Goal: Transaction & Acquisition: Purchase product/service

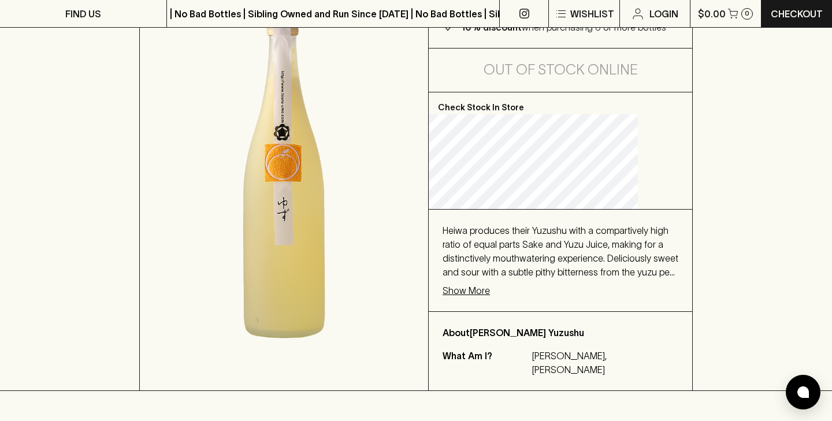
scroll to position [179, 0]
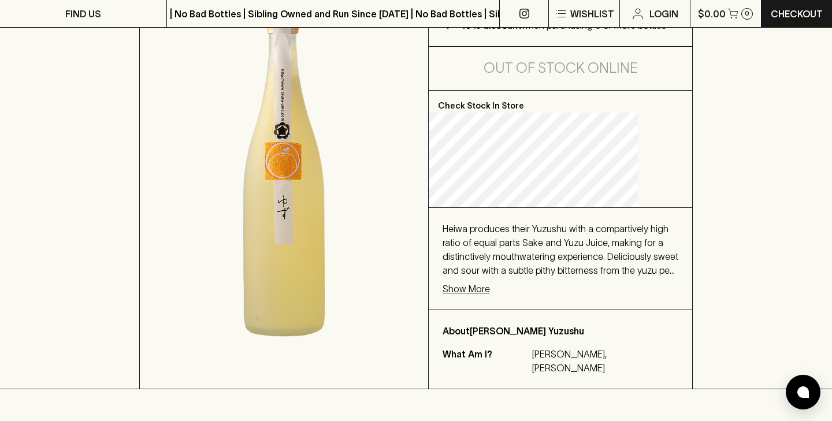
click at [490, 296] on p "Show More" at bounding box center [465, 289] width 47 height 14
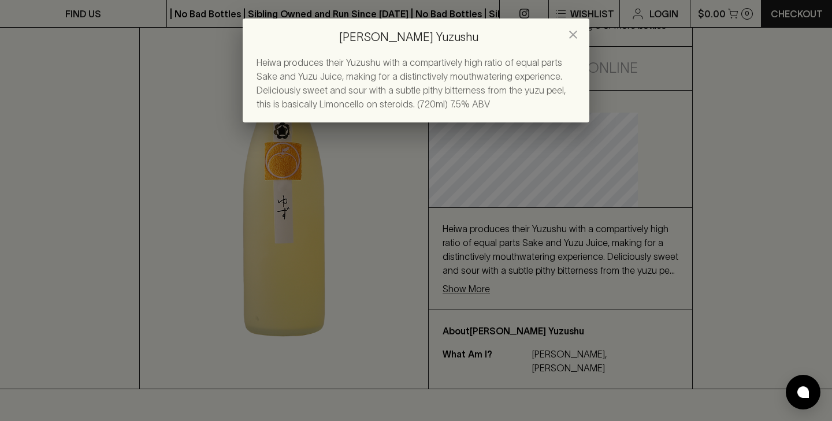
click at [480, 296] on div "[PERSON_NAME] [PERSON_NAME] produces their Yuzushu with a compartively high rat…" at bounding box center [416, 210] width 832 height 421
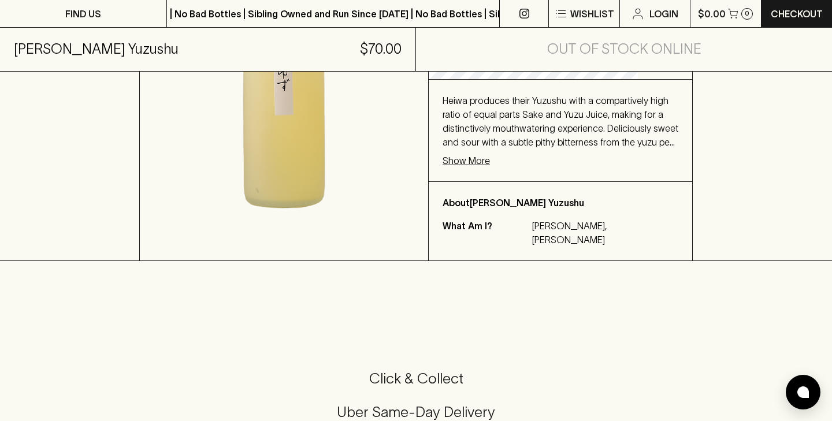
scroll to position [368, 0]
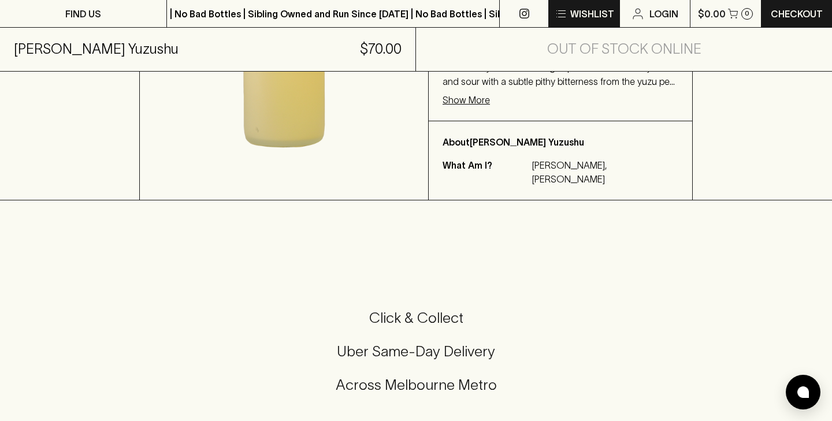
click at [570, 14] on button "Wishlist" at bounding box center [584, 13] width 70 height 27
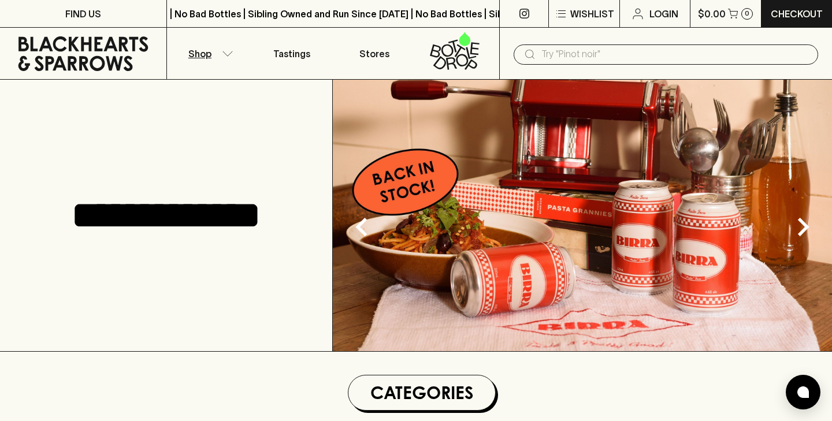
click at [224, 54] on icon "button" at bounding box center [228, 54] width 12 height 6
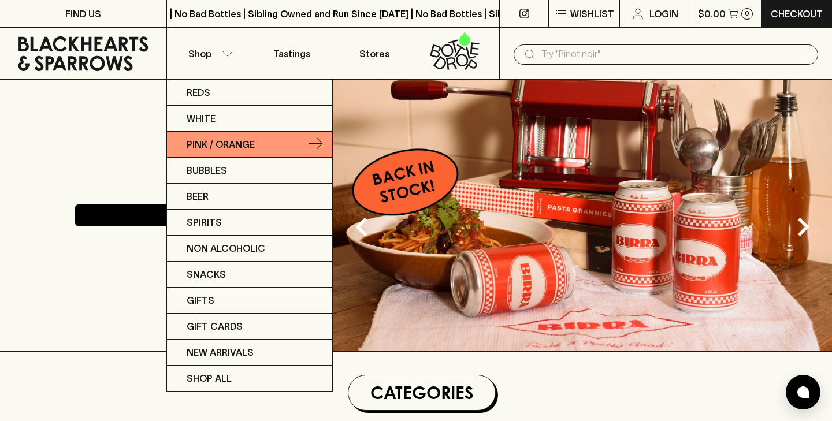
click at [204, 151] on p "Pink / Orange" at bounding box center [221, 144] width 68 height 14
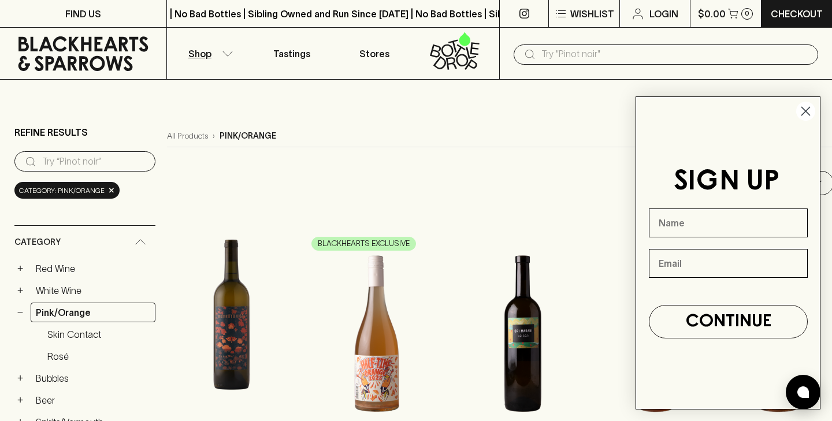
scroll to position [278, 0]
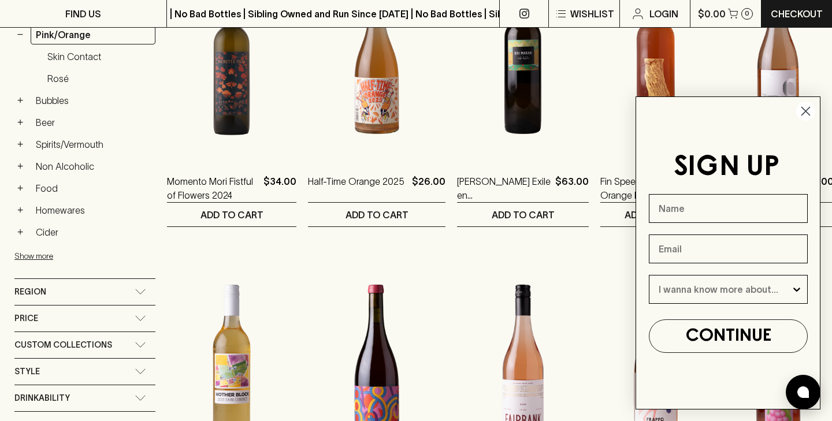
click at [809, 111] on circle "Close dialog" at bounding box center [805, 111] width 19 height 19
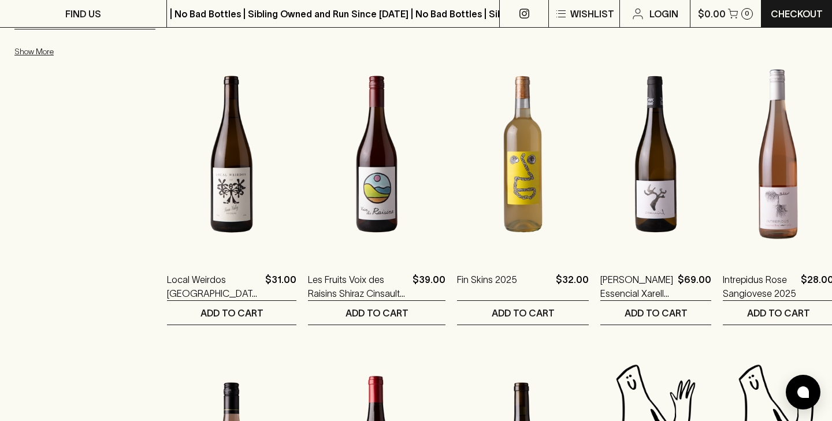
scroll to position [791, 0]
